Goal: Check status

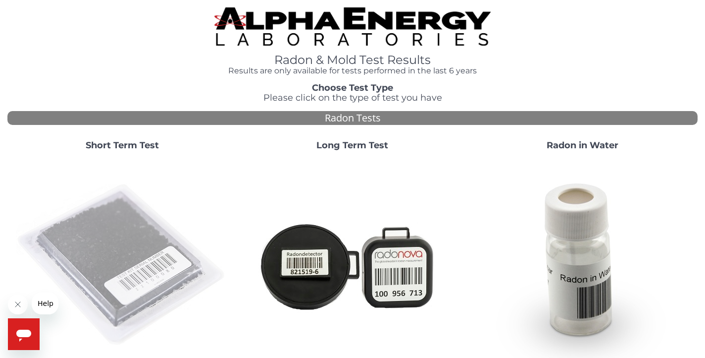
click at [152, 194] on img at bounding box center [122, 264] width 213 height 213
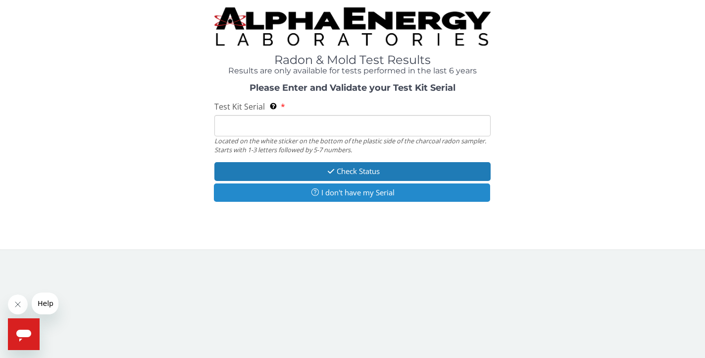
click at [381, 192] on button "I don't have my Serial" at bounding box center [352, 192] width 276 height 18
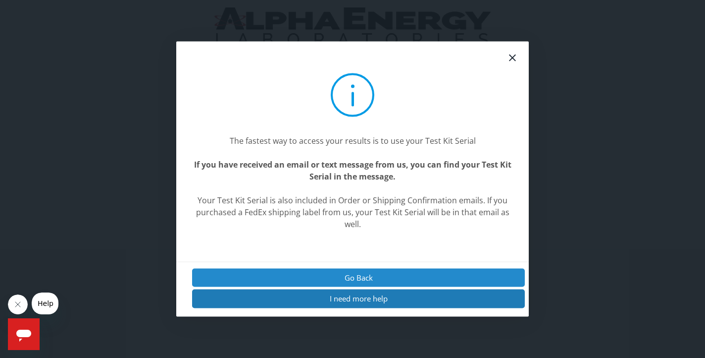
click at [361, 274] on button "Go Back" at bounding box center [358, 277] width 333 height 18
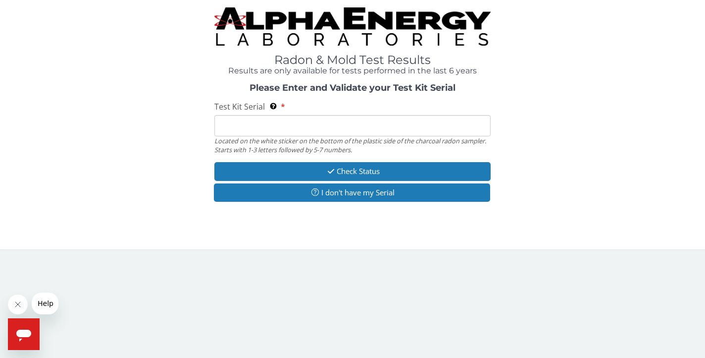
click at [335, 133] on input "Test Kit Serial Located on the white sticker on the bottom of the plastic side …" at bounding box center [352, 125] width 276 height 21
paste input "AA483210"
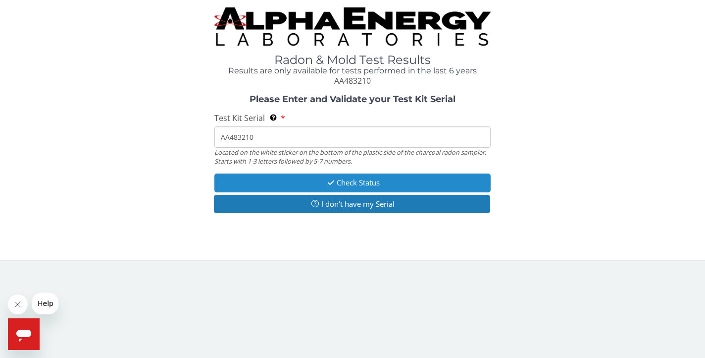
type input "AA483210"
click at [355, 177] on button "Check Status" at bounding box center [352, 182] width 276 height 18
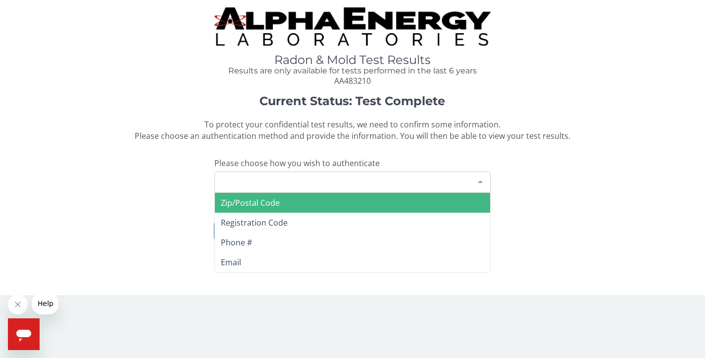
click at [481, 177] on div at bounding box center [480, 181] width 20 height 19
click at [266, 198] on span "Zip/Postal Code" at bounding box center [250, 202] width 59 height 11
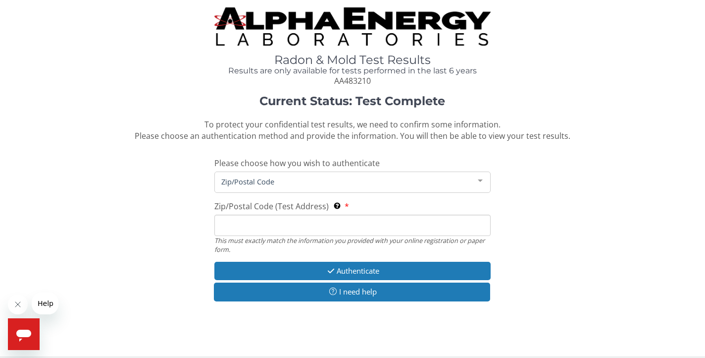
click at [258, 226] on input "Zip/Postal Code (Test Address) This must exactly match the information you prov…" at bounding box center [352, 224] width 276 height 21
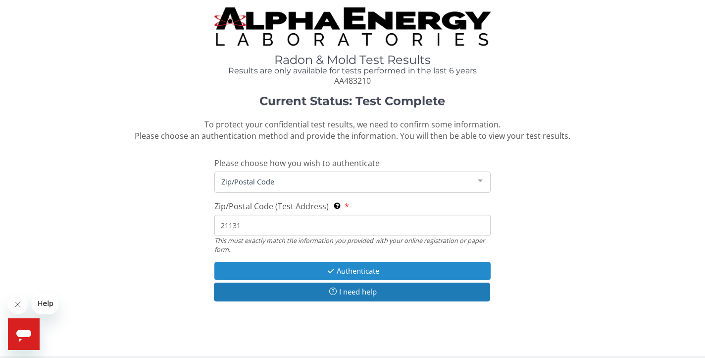
type input "21131"
click at [353, 265] on button "Authenticate" at bounding box center [352, 270] width 276 height 18
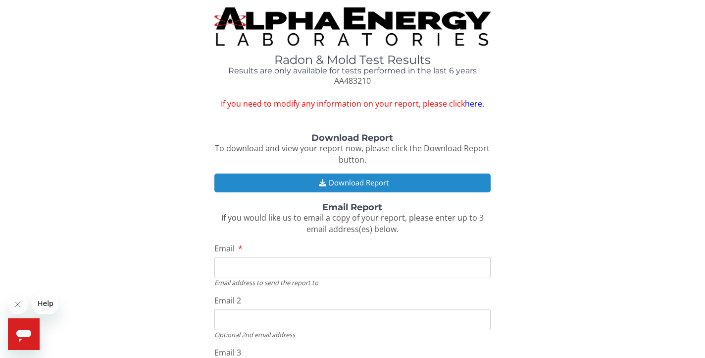
click at [347, 176] on button "Download Report" at bounding box center [352, 182] width 276 height 18
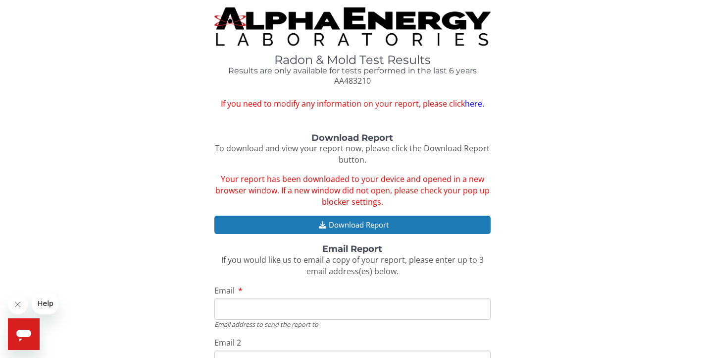
click at [661, 98] on div "Radon & Mold Test Results Results are only available for tests performed in the…" at bounding box center [352, 58] width 690 height 102
